Goal: Find contact information: Find contact information

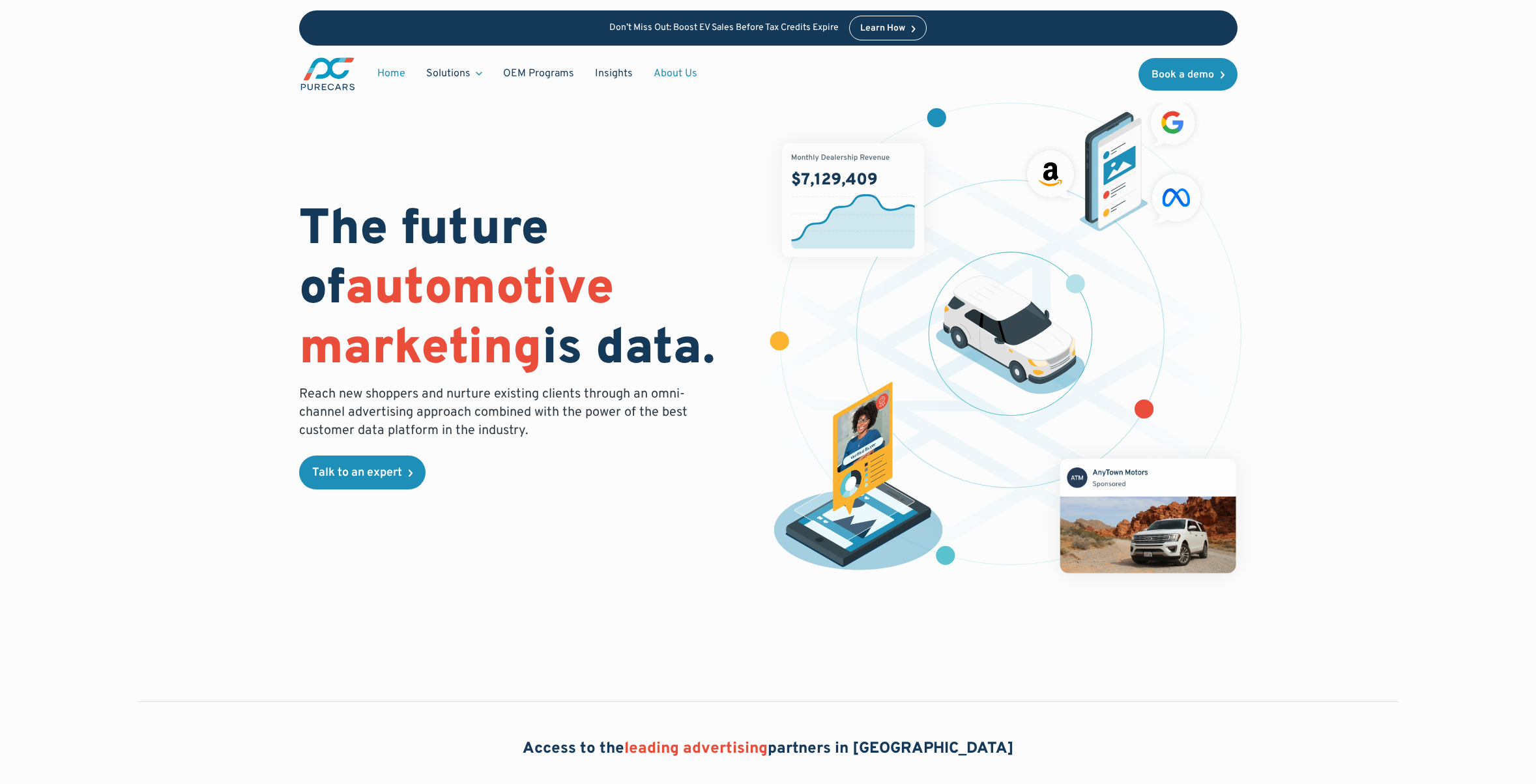
click at [671, 76] on link "About Us" at bounding box center [675, 74] width 64 height 25
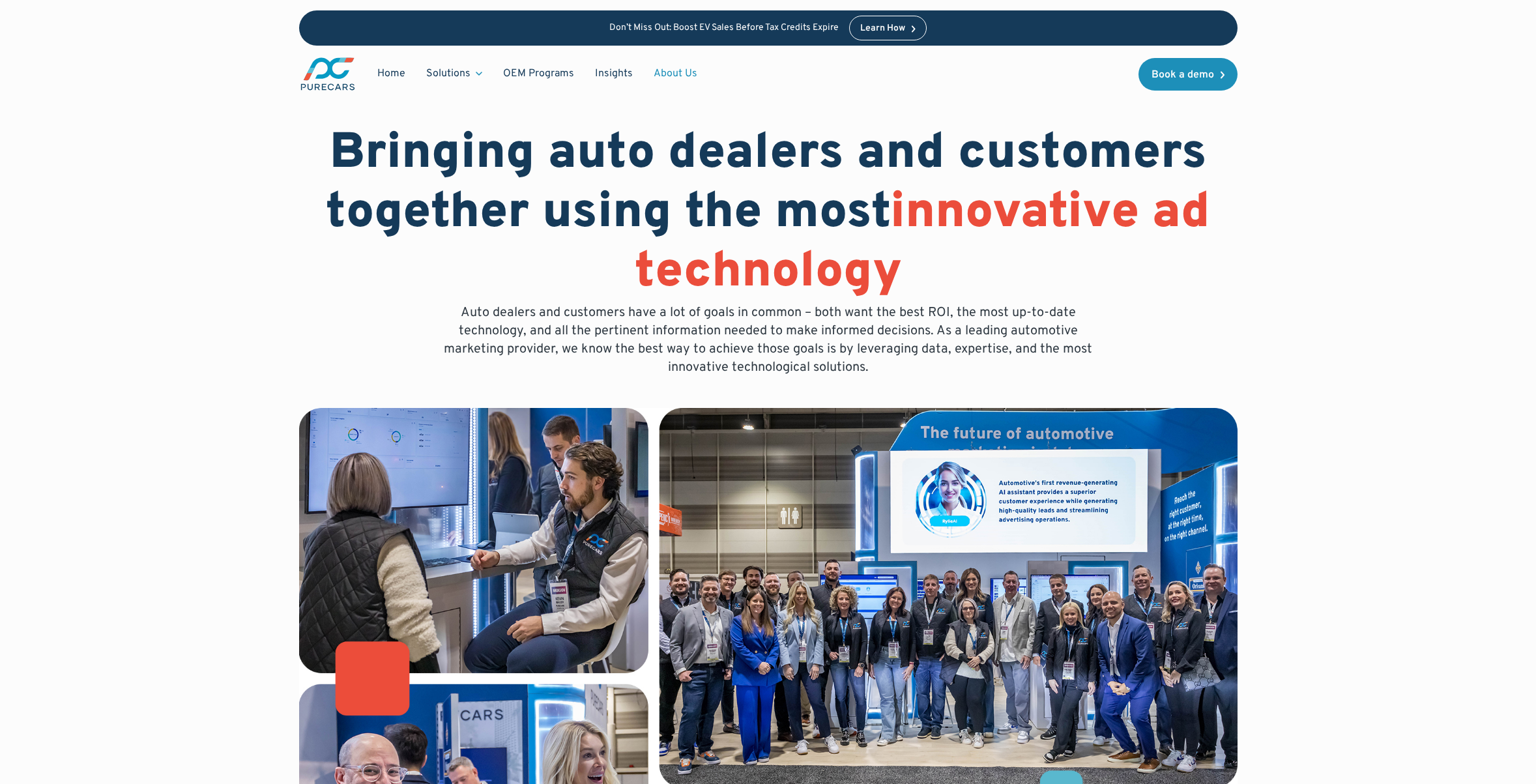
click at [661, 74] on link "About Us" at bounding box center [675, 74] width 64 height 25
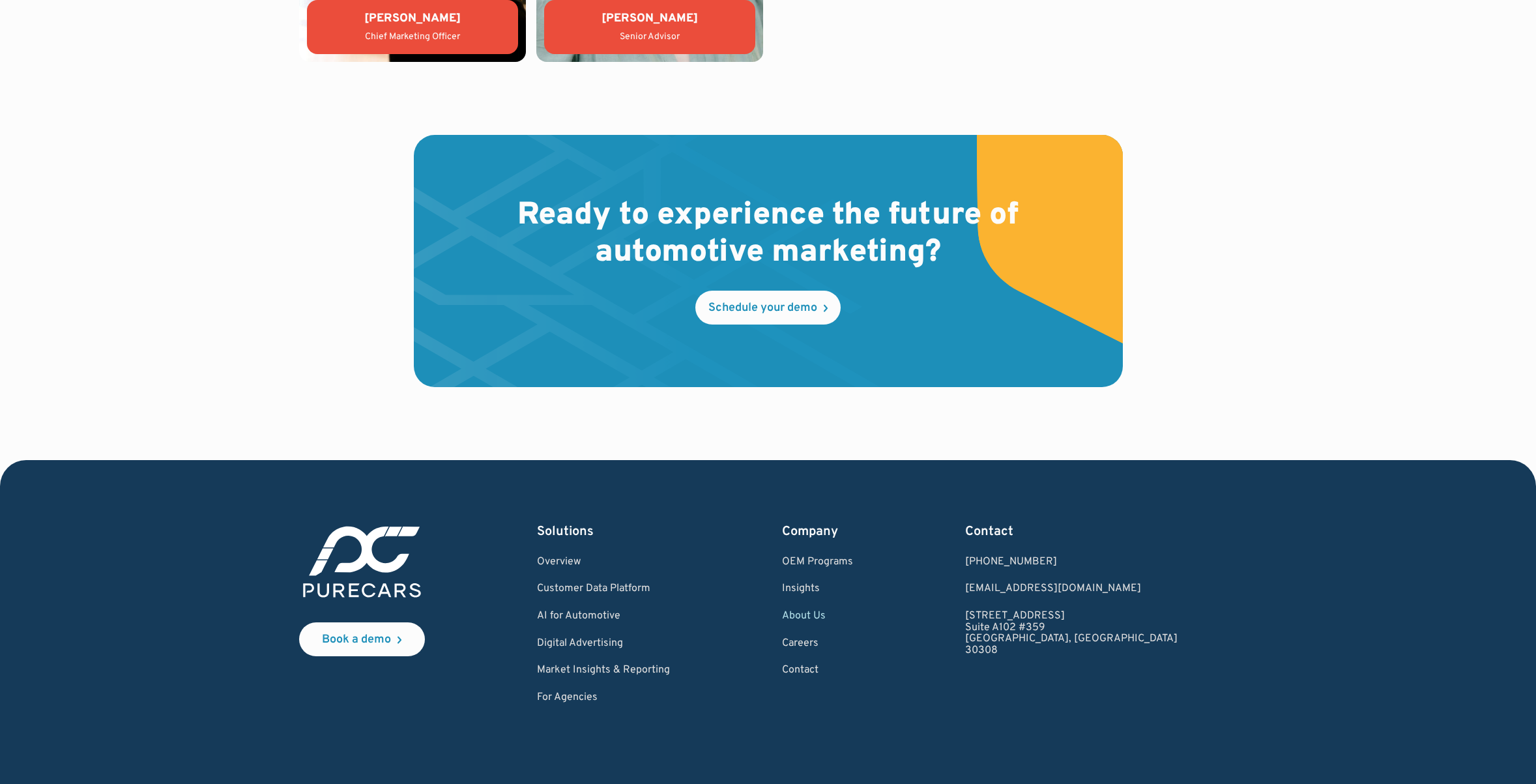
scroll to position [3658, 0]
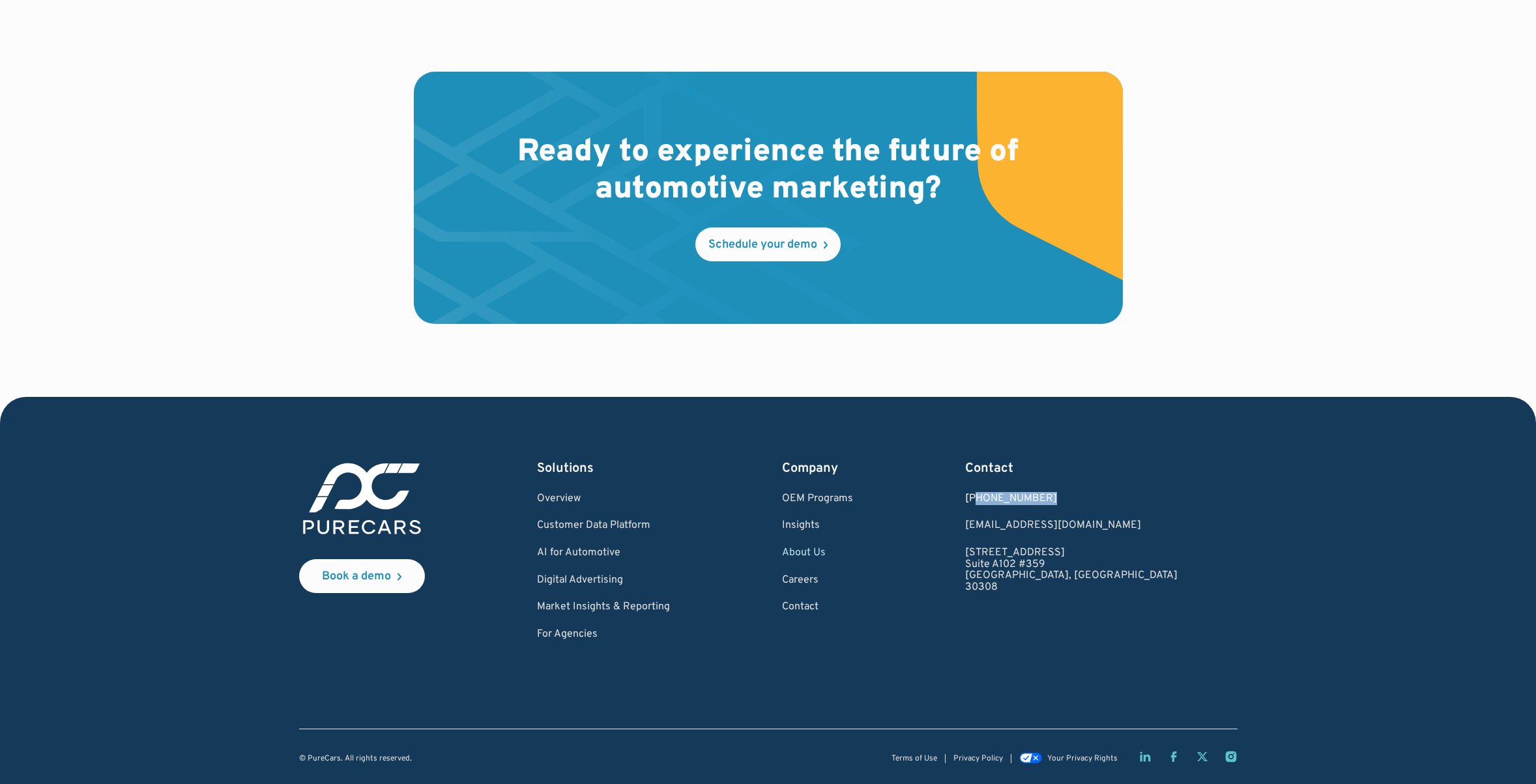
drag, startPoint x: 1130, startPoint y: 498, endPoint x: 1059, endPoint y: 497, distance: 71.0
click at [1058, 497] on div "[PHONE_NUMBER]" at bounding box center [1071, 499] width 212 height 12
copy div "877.860.7873"
